Goal: Task Accomplishment & Management: Manage account settings

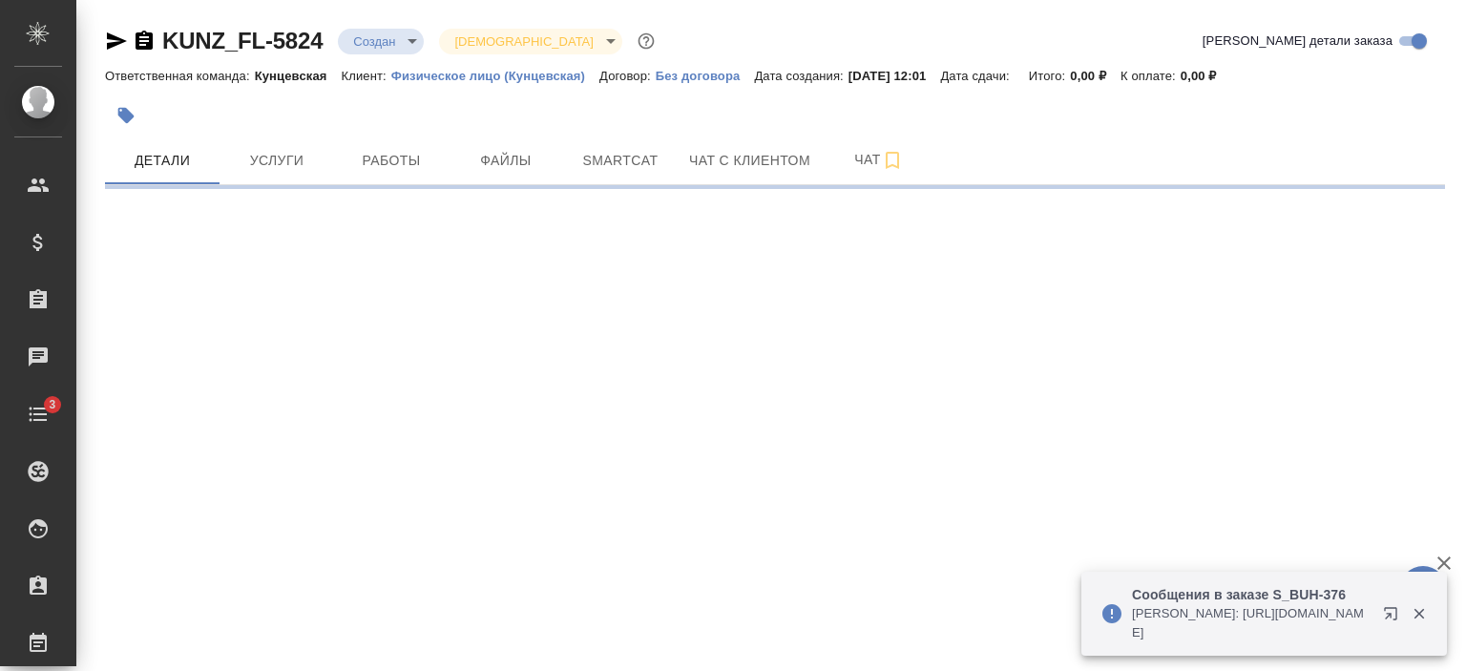
select select "RU"
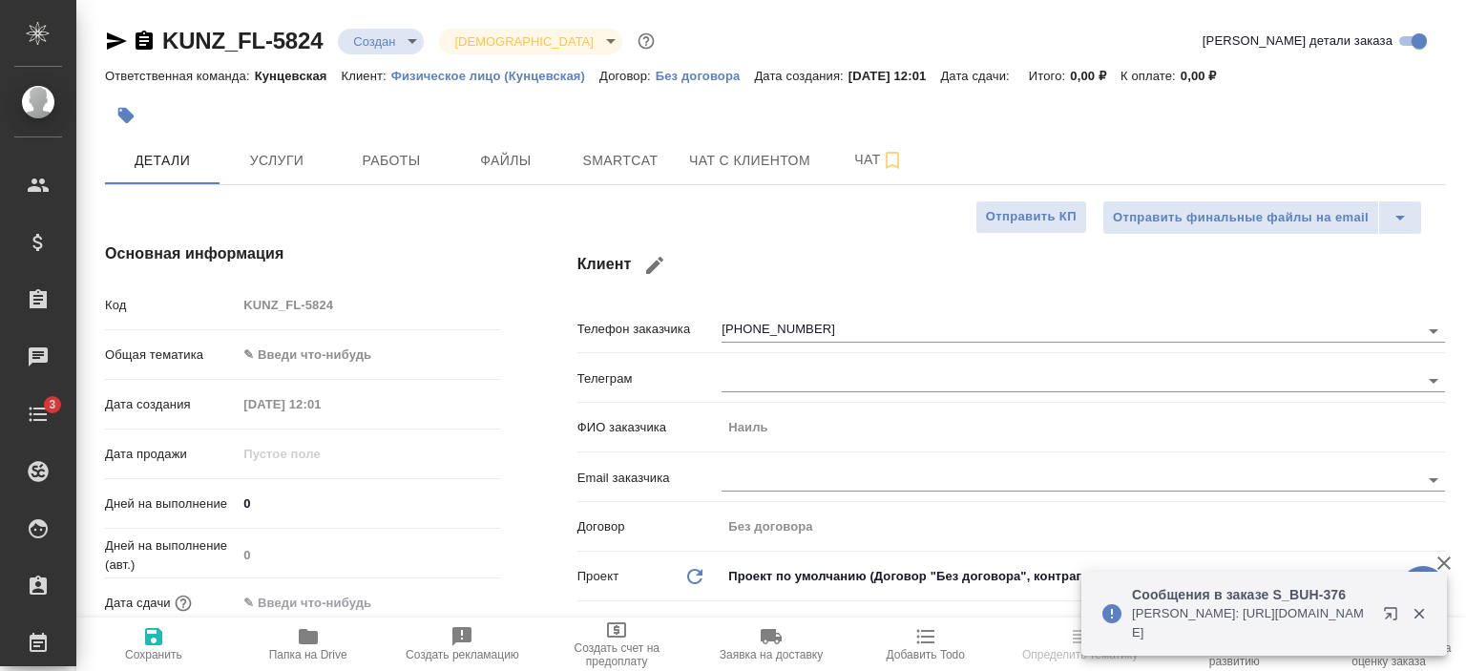
type textarea "x"
click at [720, 171] on span "Чат с клиентом" at bounding box center [749, 161] width 121 height 24
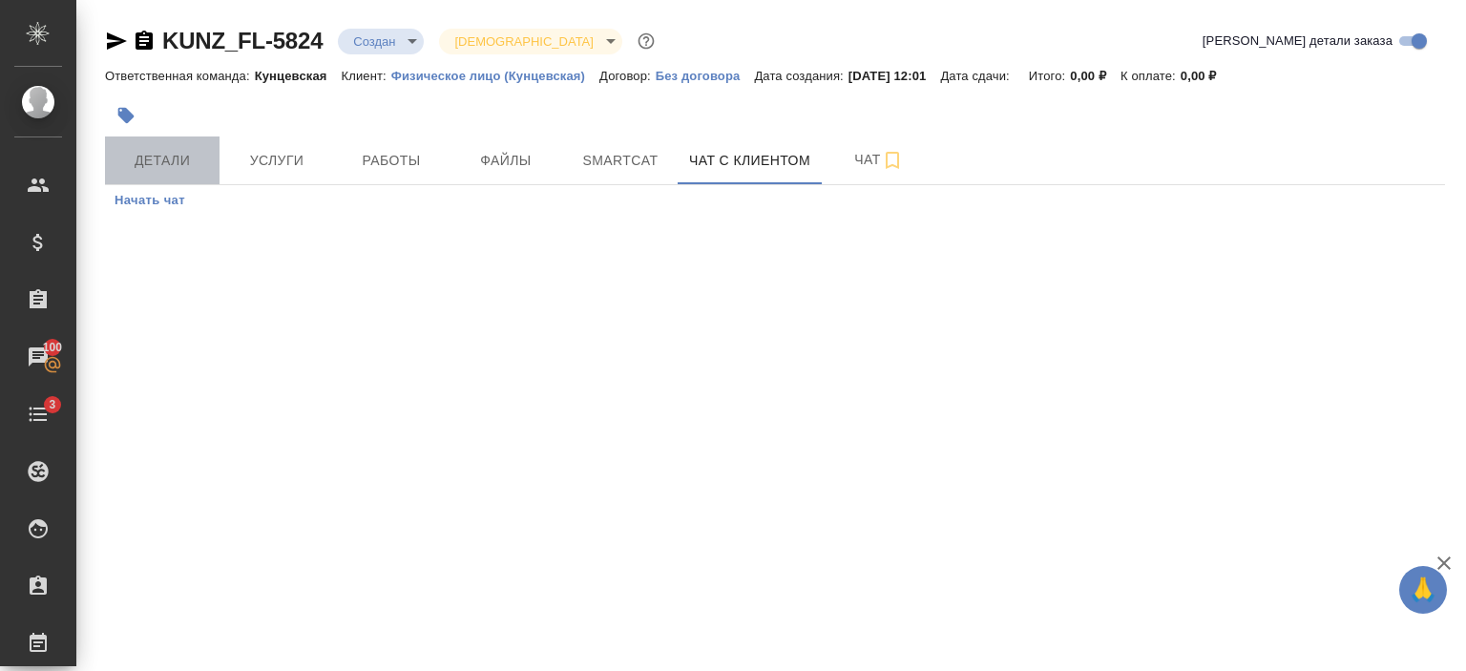
click at [183, 152] on span "Детали" at bounding box center [162, 161] width 92 height 24
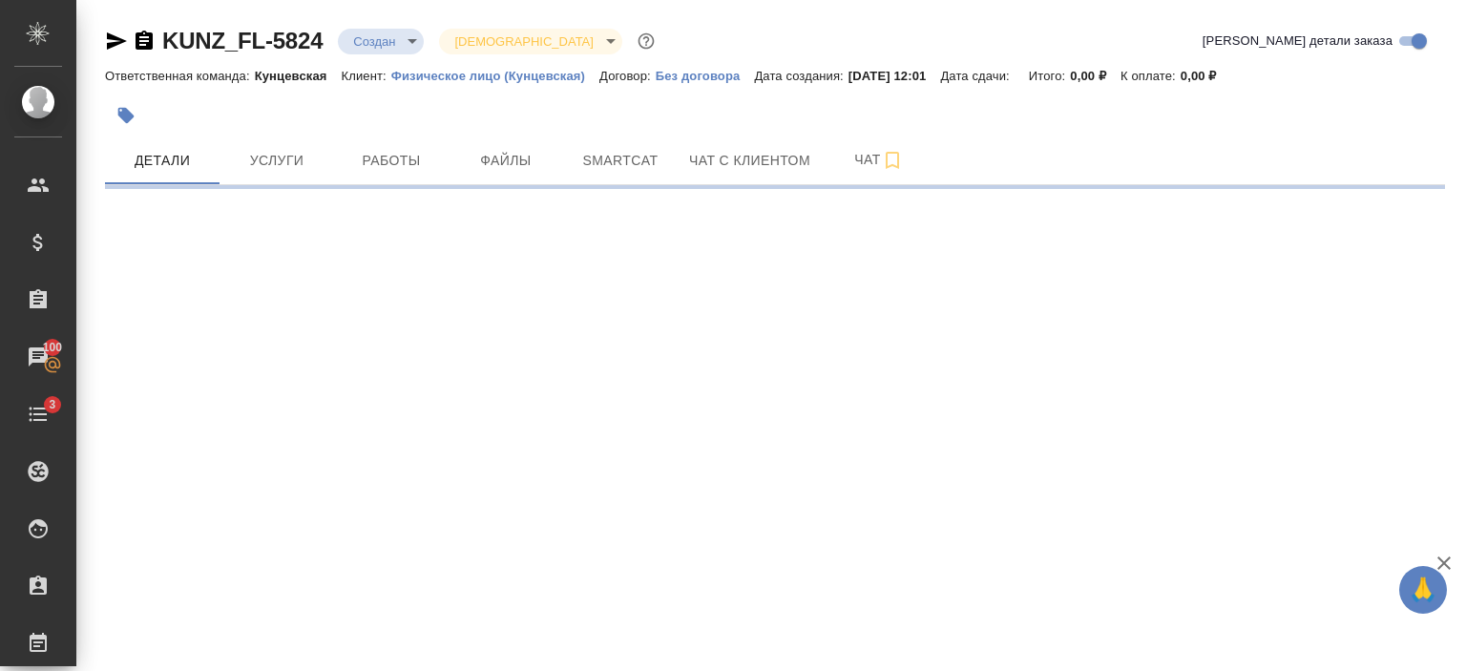
select select "RU"
